Goal: Navigation & Orientation: Find specific page/section

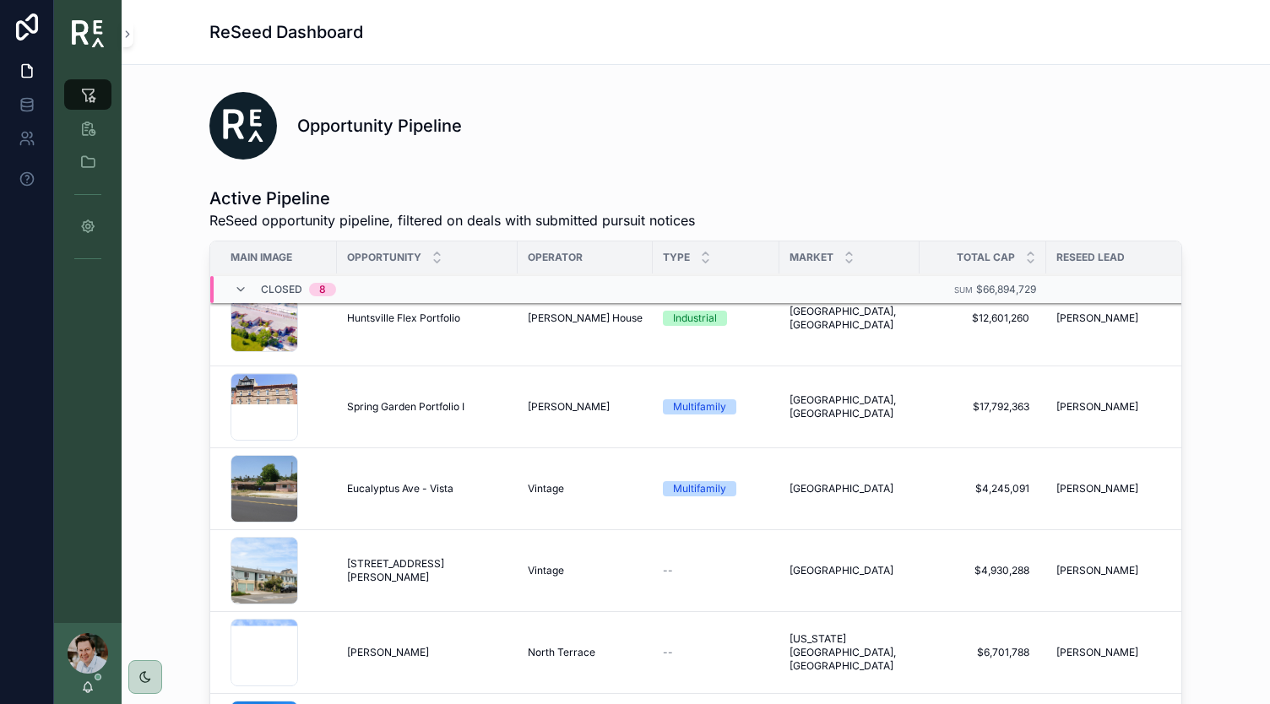
scroll to position [579, 0]
click at [372, 562] on span "[STREET_ADDRESS][PERSON_NAME]" at bounding box center [427, 570] width 160 height 27
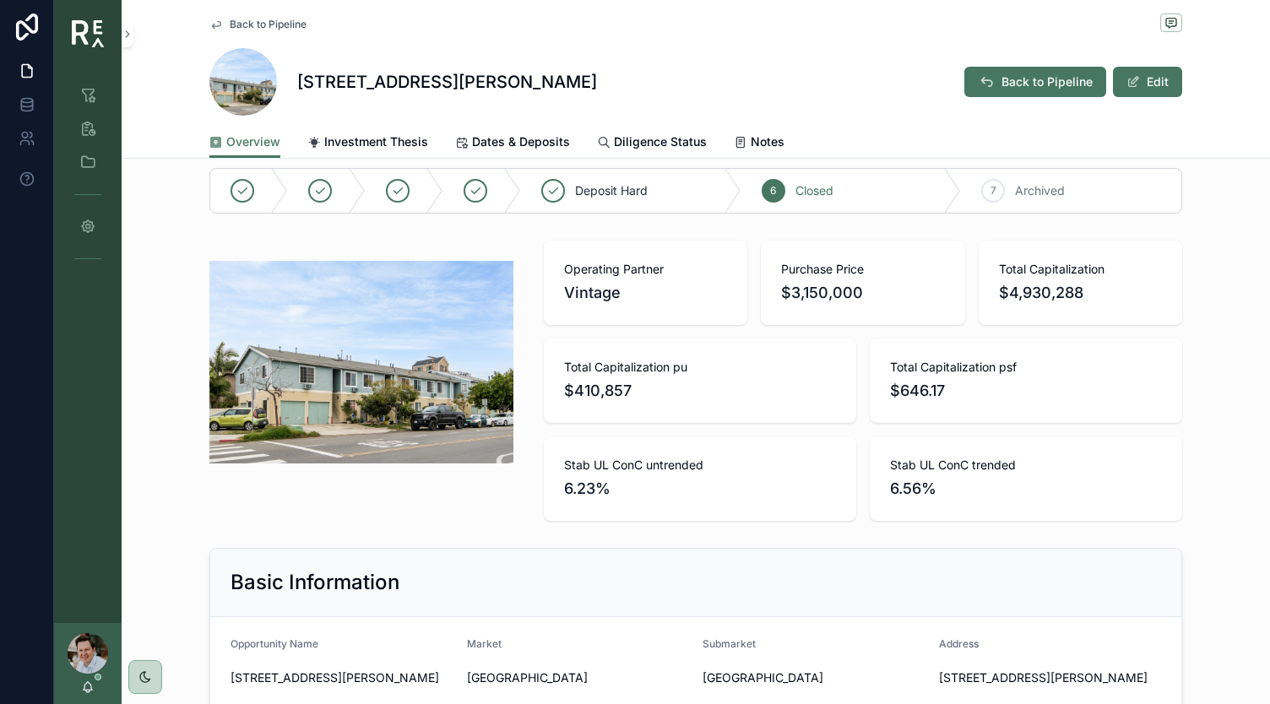
scroll to position [84, 0]
click at [88, 86] on icon "scrollable content" at bounding box center [87, 94] width 17 height 17
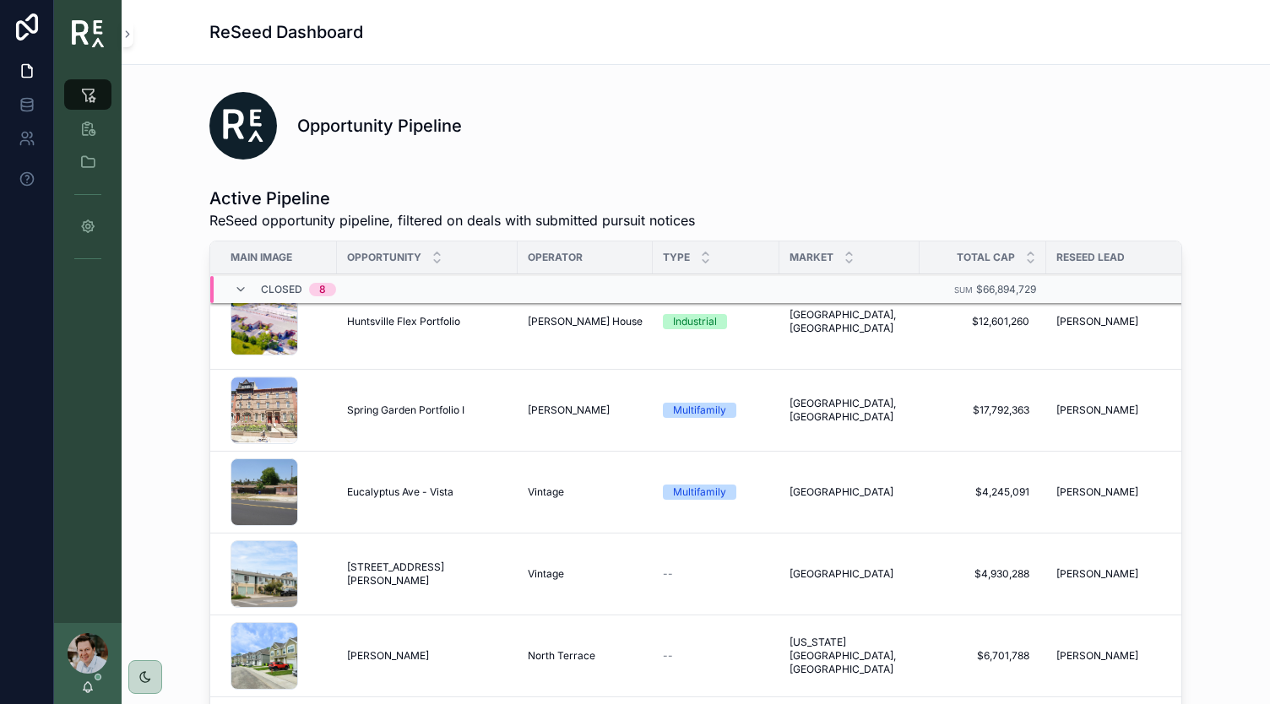
scroll to position [576, 0]
click at [84, 160] on icon "scrollable content" at bounding box center [87, 162] width 17 height 17
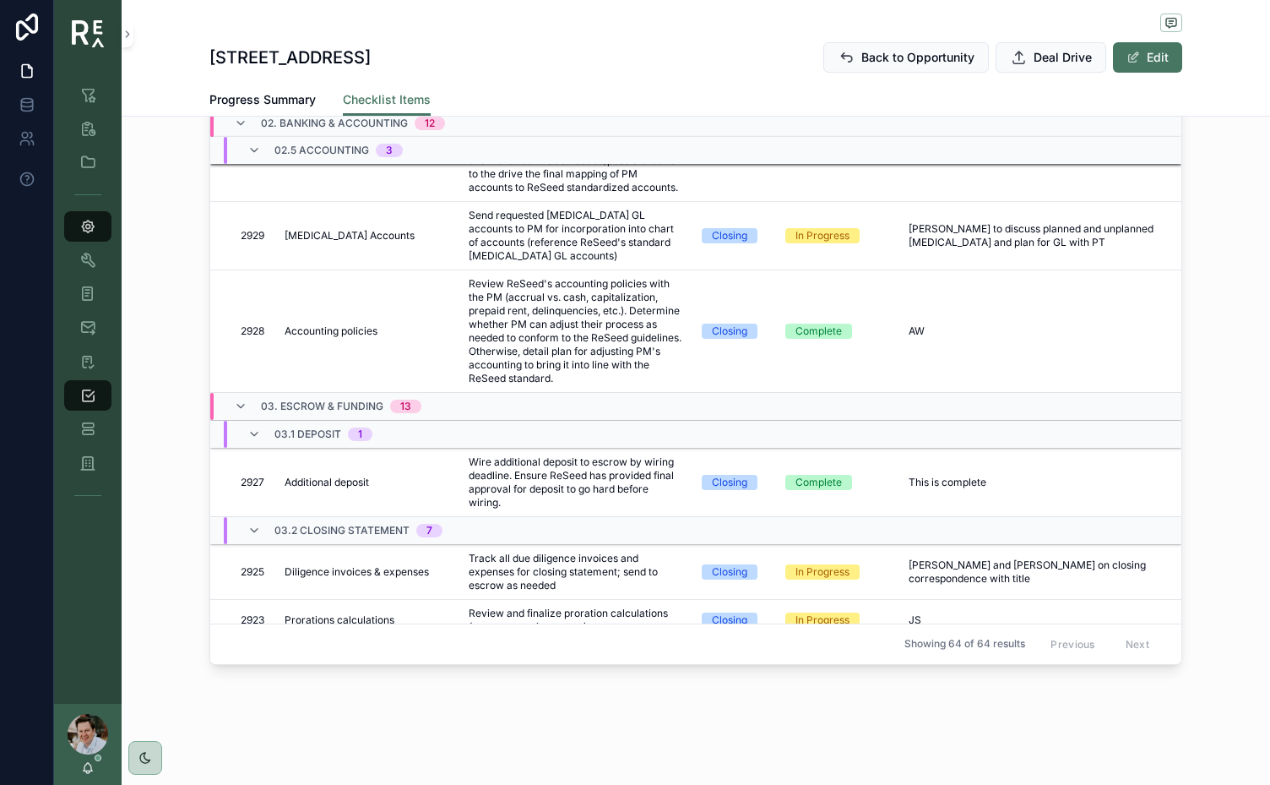
scroll to position [1100, 0]
